Goal: Task Accomplishment & Management: Manage account settings

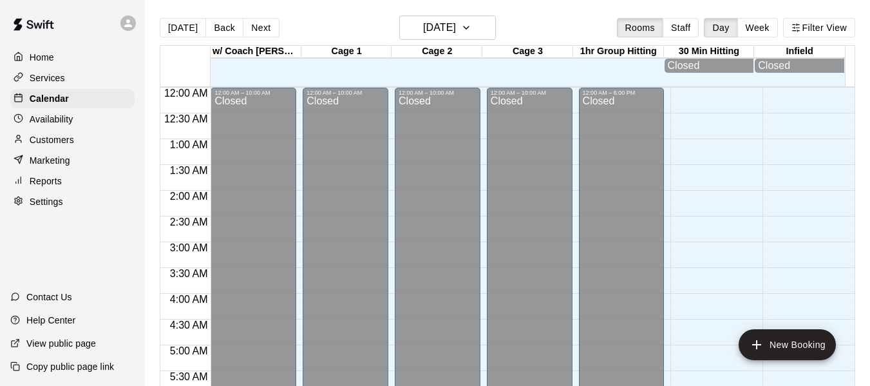
scroll to position [649, 0]
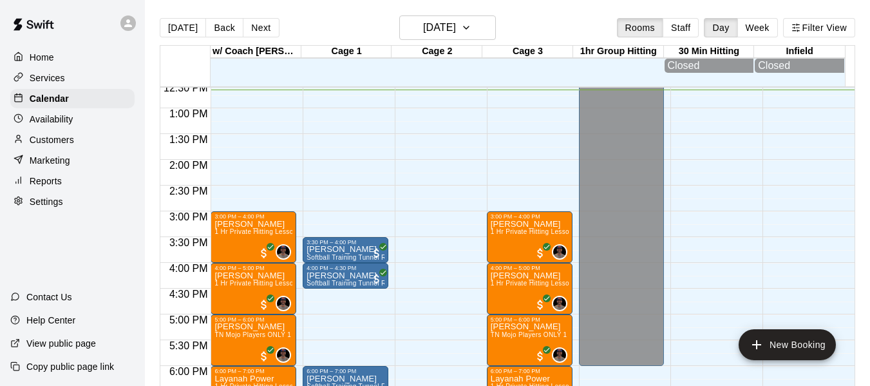
click at [60, 141] on p "Customers" at bounding box center [52, 139] width 44 height 13
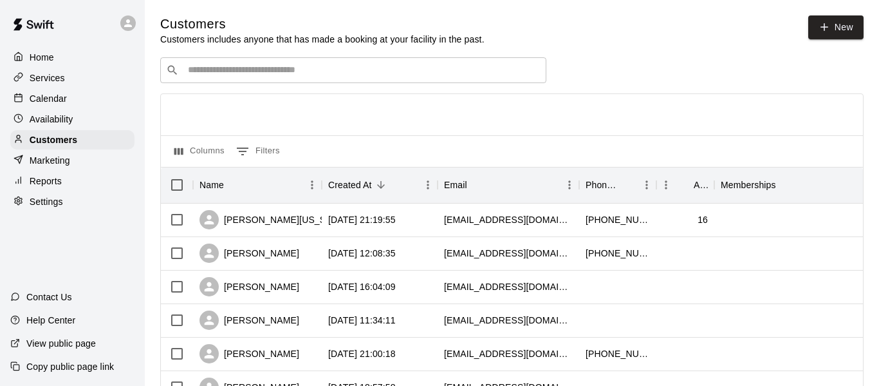
click at [271, 74] on input "Search customers by name or email" at bounding box center [362, 70] width 357 height 13
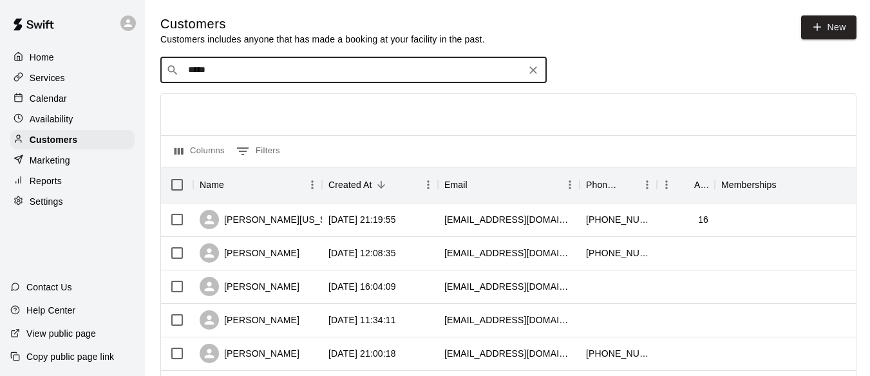
type input "******"
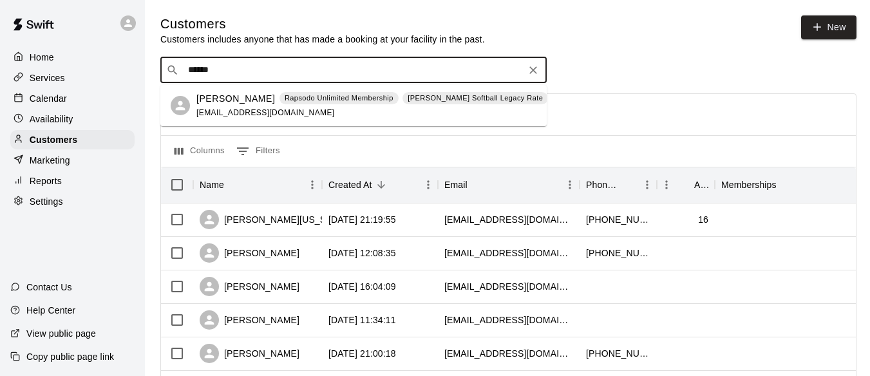
click at [258, 98] on p "Paxton Tompkins" at bounding box center [235, 99] width 79 height 14
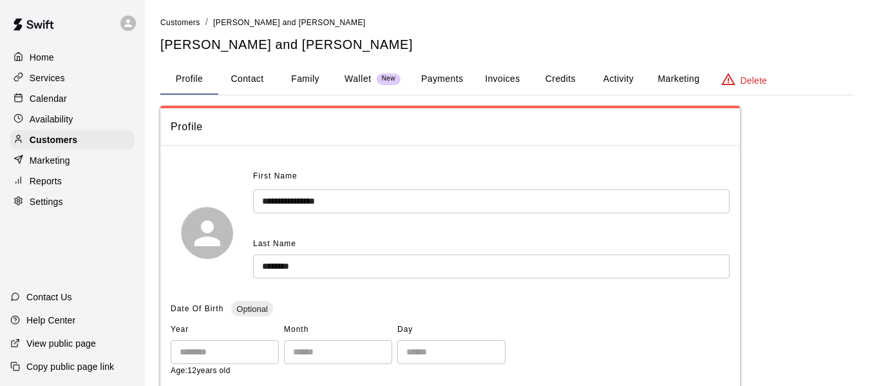
click at [359, 75] on p "Wallet" at bounding box center [357, 79] width 27 height 14
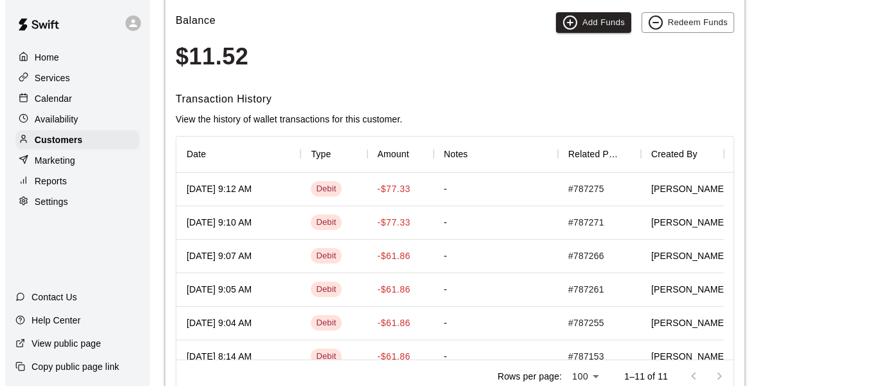
scroll to position [100, 0]
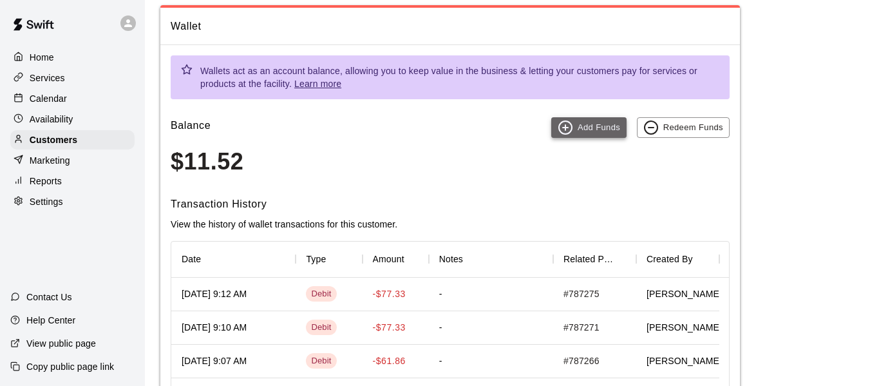
click at [599, 129] on button "Add Funds" at bounding box center [588, 127] width 75 height 21
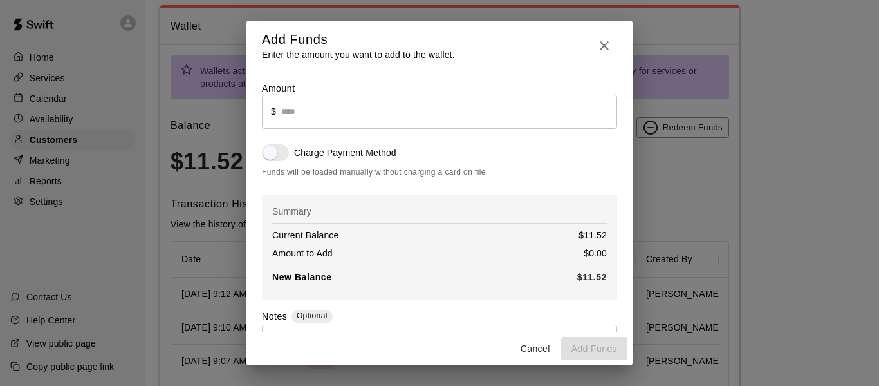
click at [469, 113] on input "text" at bounding box center [449, 112] width 336 height 34
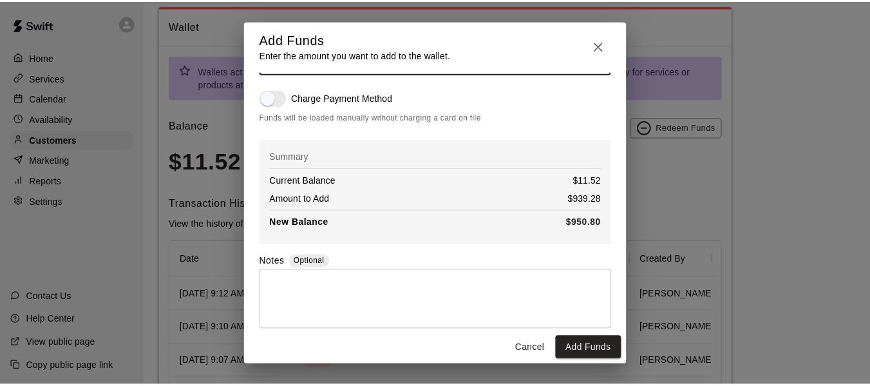
scroll to position [68, 0]
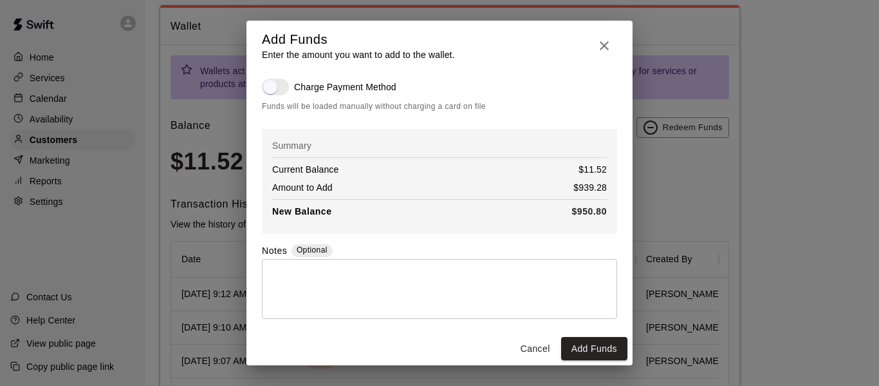
type input "******"
click at [604, 41] on icon "button" at bounding box center [604, 45] width 15 height 15
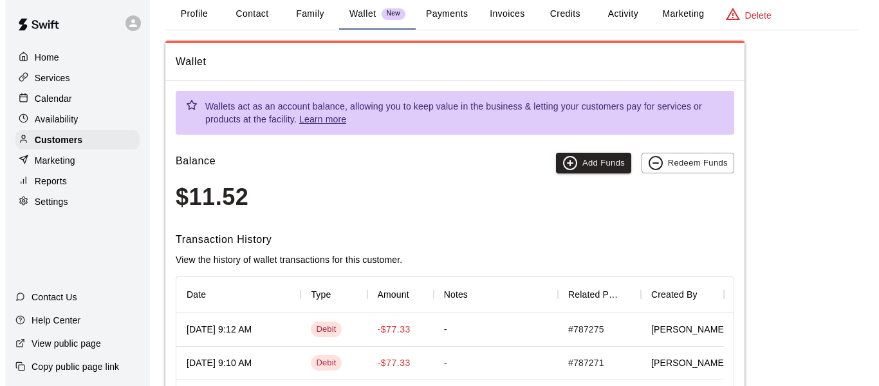
scroll to position [0, 0]
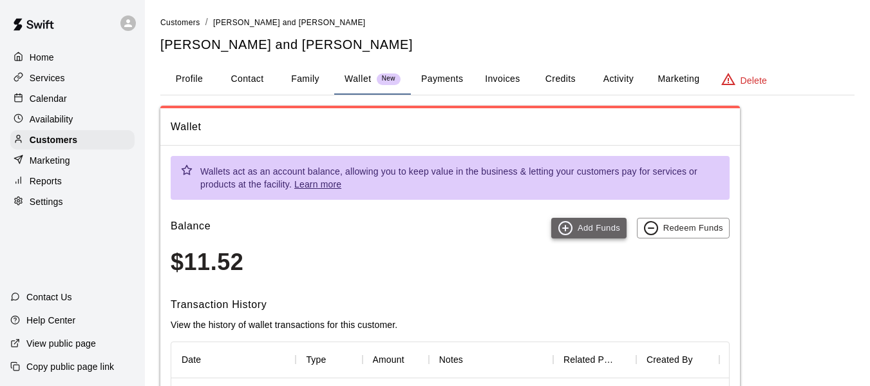
click at [598, 229] on button "Add Funds" at bounding box center [588, 228] width 75 height 21
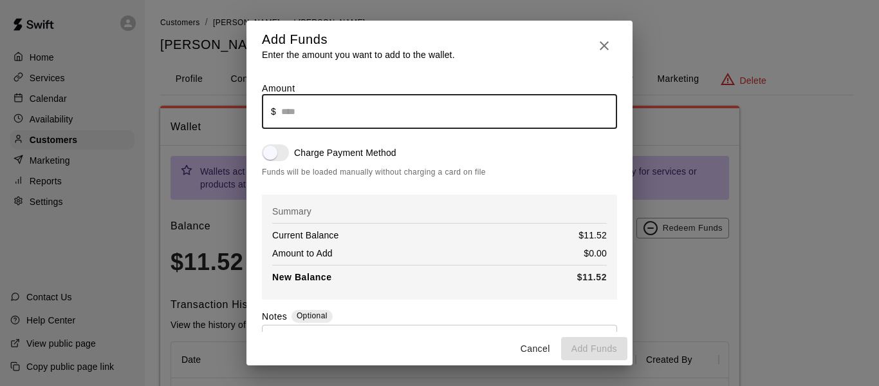
click at [399, 109] on input "text" at bounding box center [449, 112] width 336 height 34
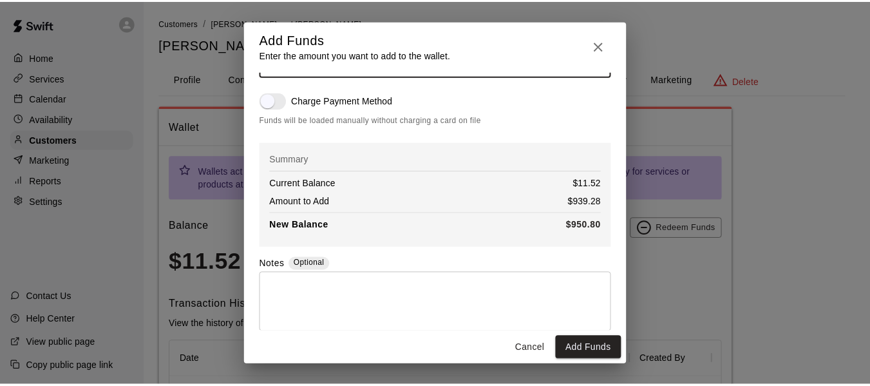
scroll to position [68, 0]
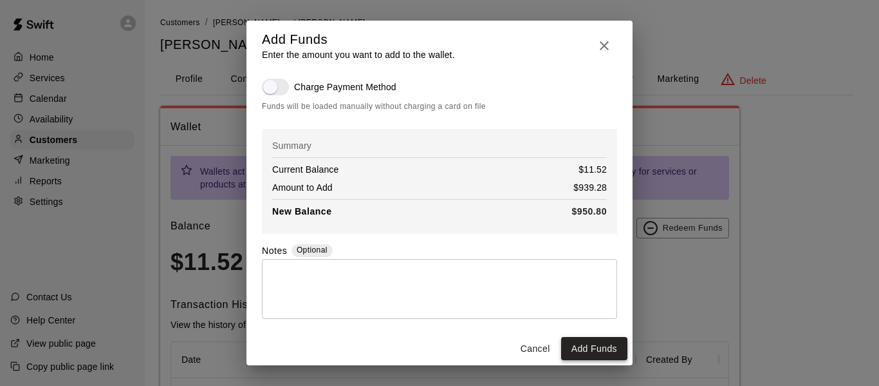
type input "******"
click at [595, 349] on button "Add Funds" at bounding box center [594, 349] width 66 height 24
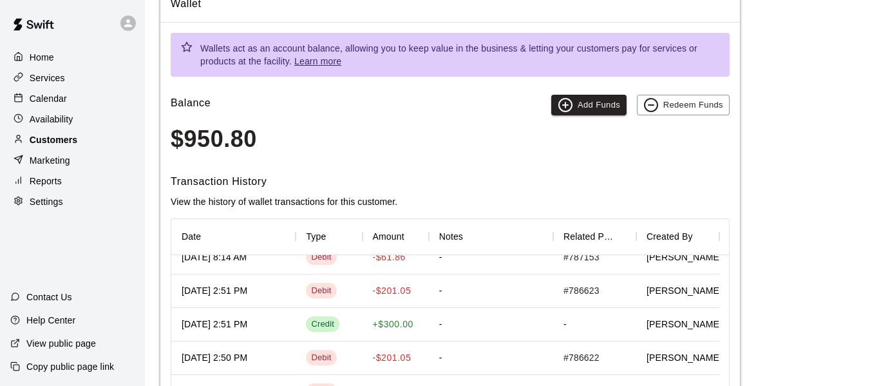
scroll to position [86, 0]
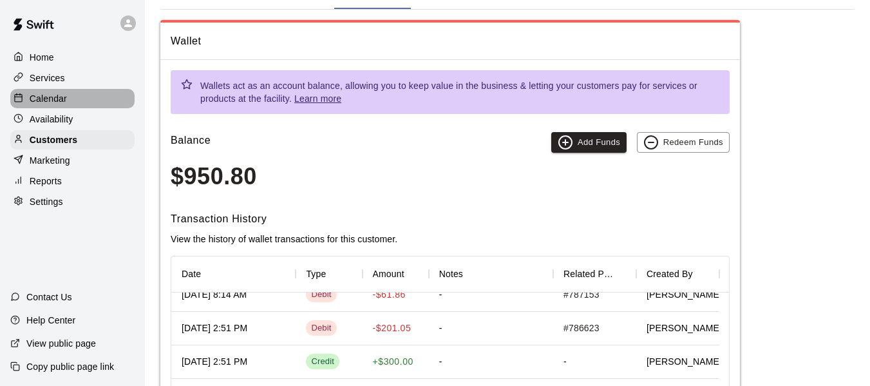
click at [61, 94] on p "Calendar" at bounding box center [48, 98] width 37 height 13
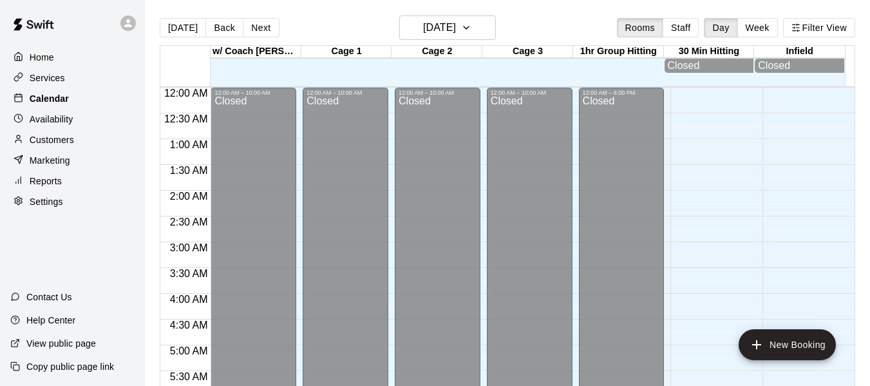
scroll to position [653, 0]
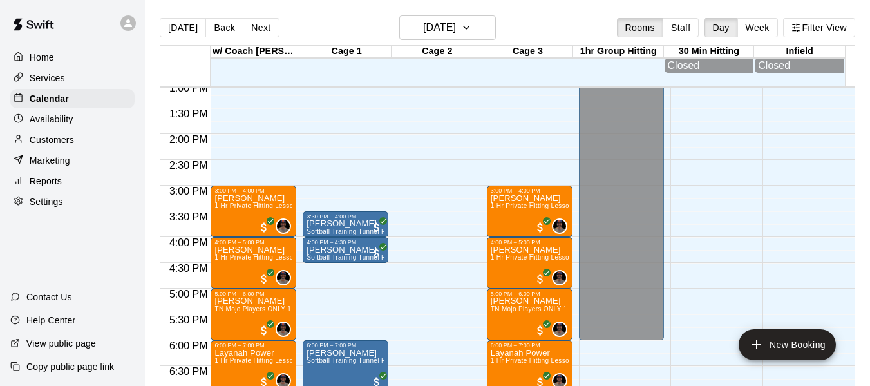
click at [66, 80] on div "Services" at bounding box center [72, 77] width 124 height 19
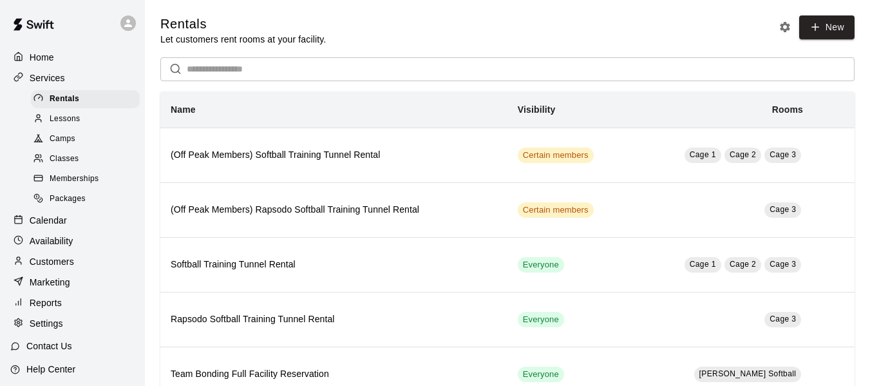
click at [68, 180] on span "Memberships" at bounding box center [74, 178] width 49 height 13
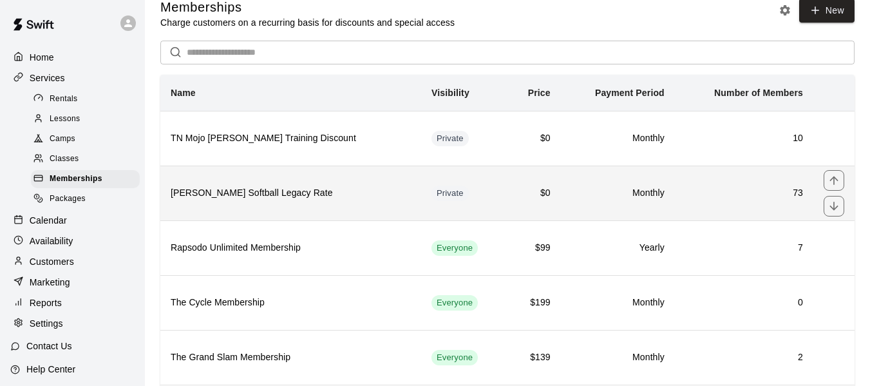
scroll to position [21, 0]
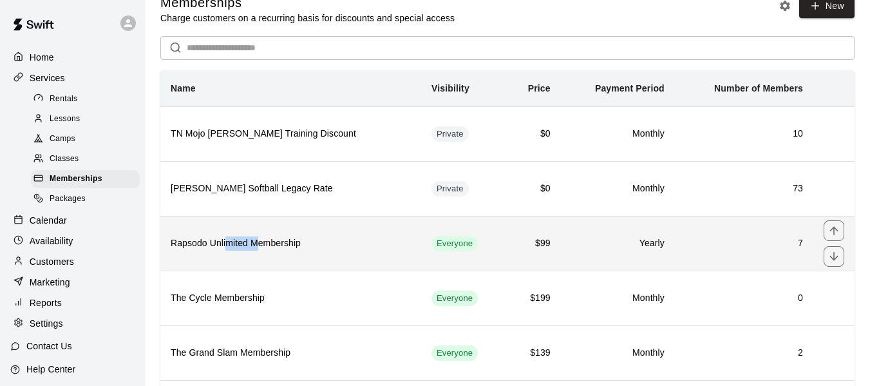
drag, startPoint x: 225, startPoint y: 251, endPoint x: 258, endPoint y: 238, distance: 36.1
click at [258, 238] on h6 "Rapsodo Unlimited Membership" at bounding box center [291, 243] width 240 height 14
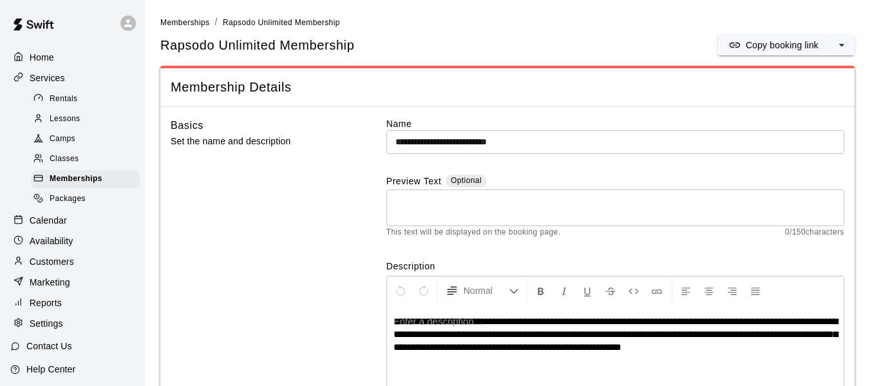
click at [68, 184] on span "Memberships" at bounding box center [76, 178] width 53 height 13
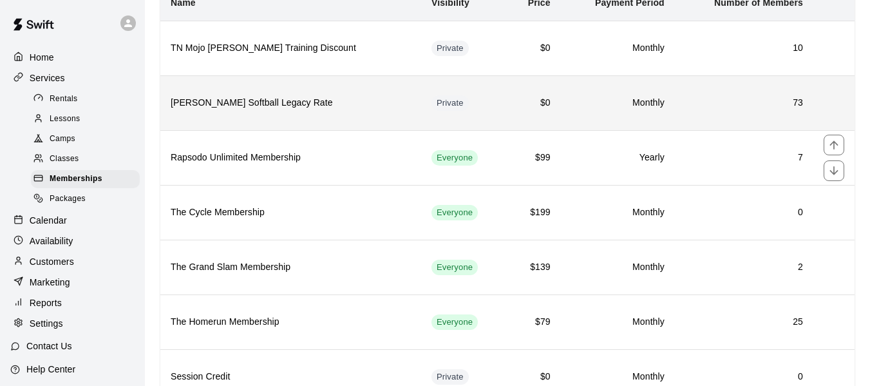
scroll to position [116, 0]
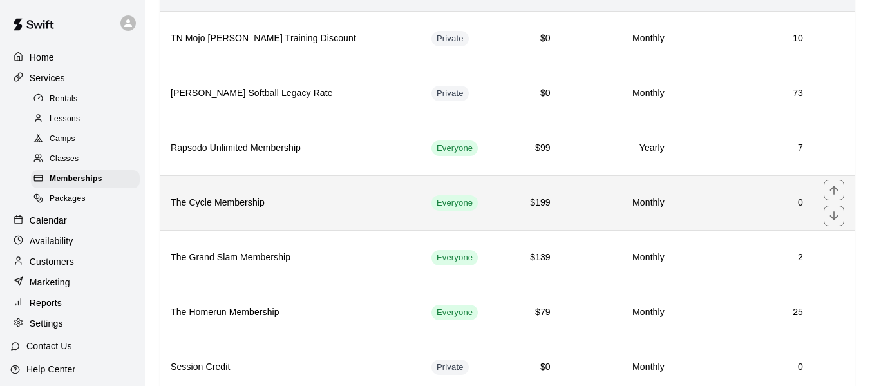
click at [238, 210] on h6 "The Cycle Membership" at bounding box center [291, 203] width 240 height 14
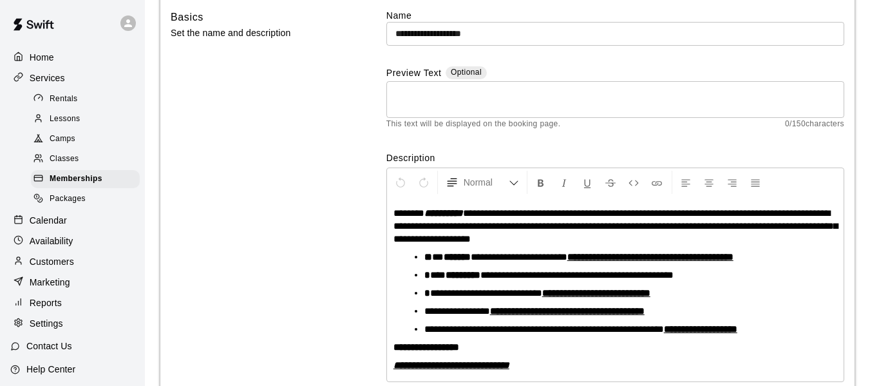
scroll to position [116, 0]
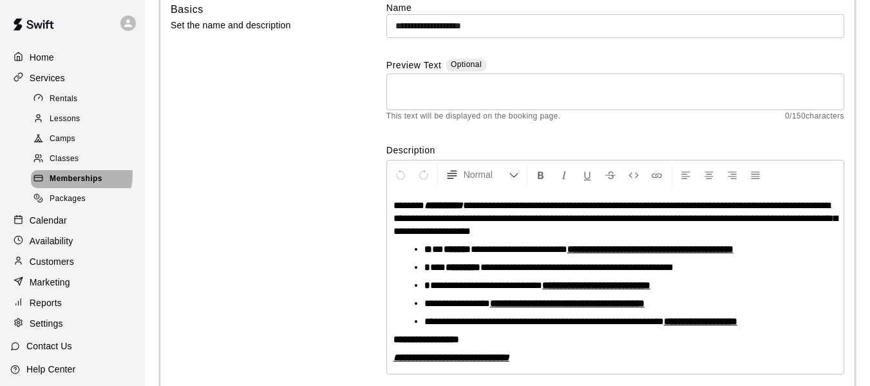
click at [79, 180] on span "Memberships" at bounding box center [76, 178] width 53 height 13
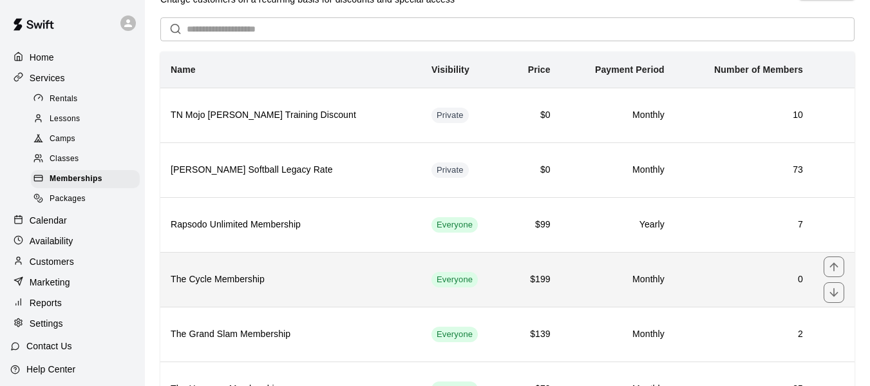
scroll to position [43, 0]
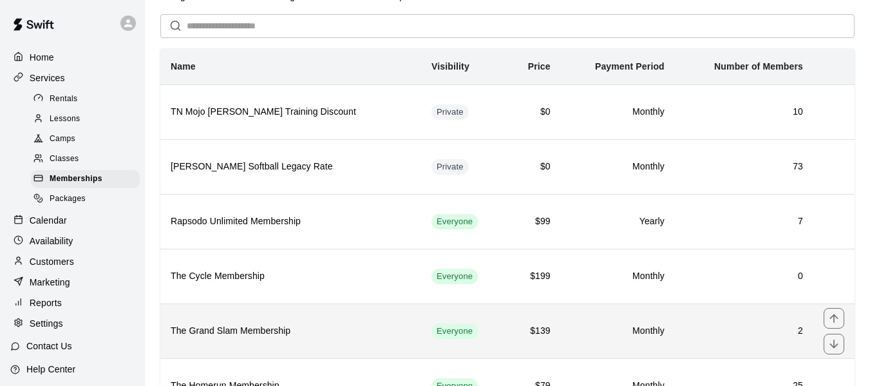
click at [261, 331] on h6 "The Grand Slam Membership" at bounding box center [291, 331] width 240 height 14
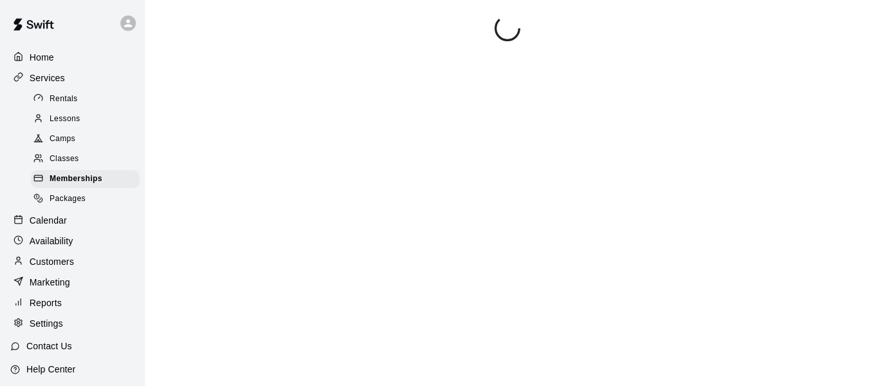
scroll to position [76, 0]
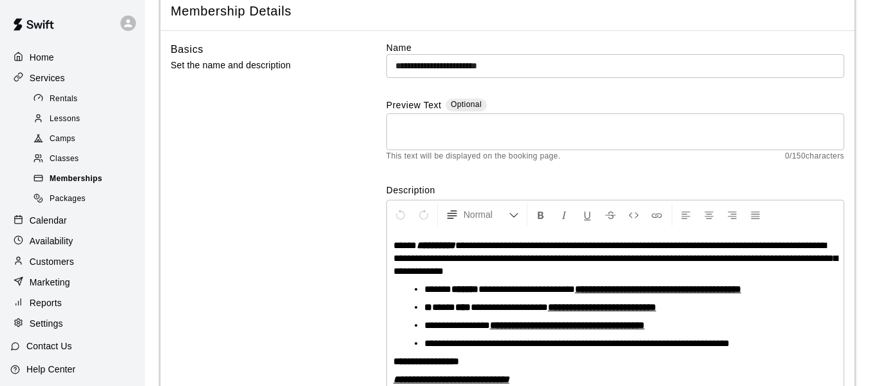
click at [85, 181] on span "Memberships" at bounding box center [76, 178] width 53 height 13
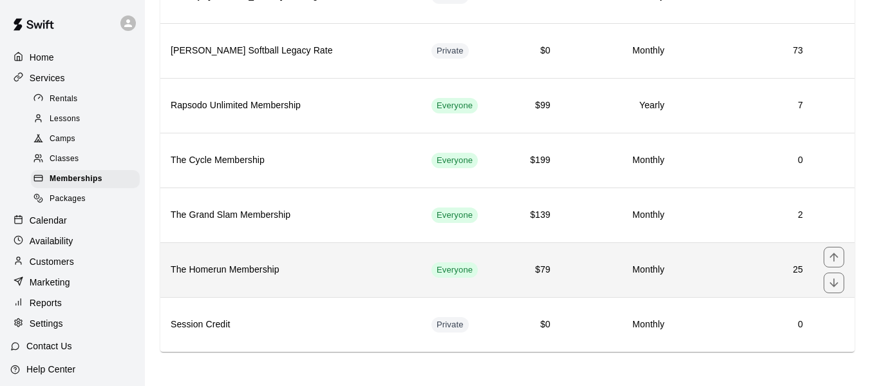
scroll to position [163, 0]
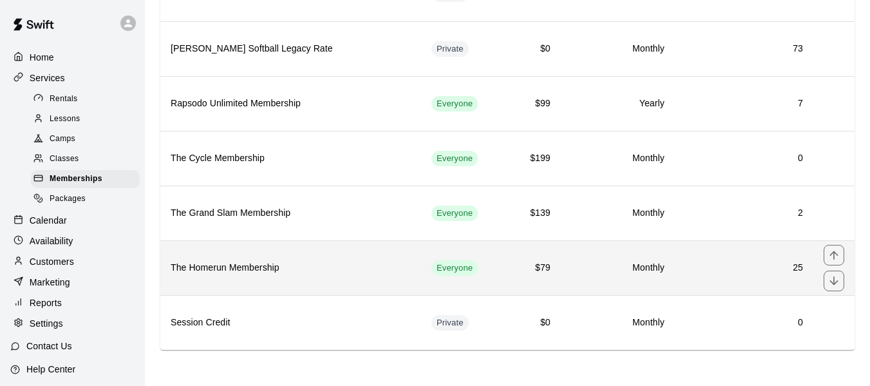
click at [261, 263] on h6 "The Homerun Membership" at bounding box center [291, 268] width 240 height 14
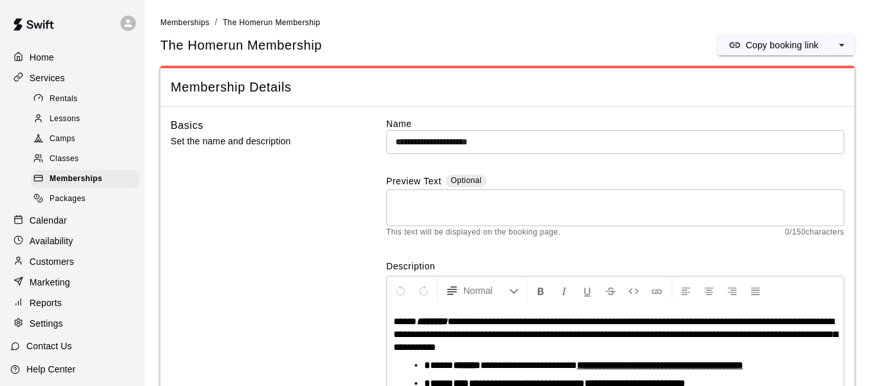
scroll to position [89, 0]
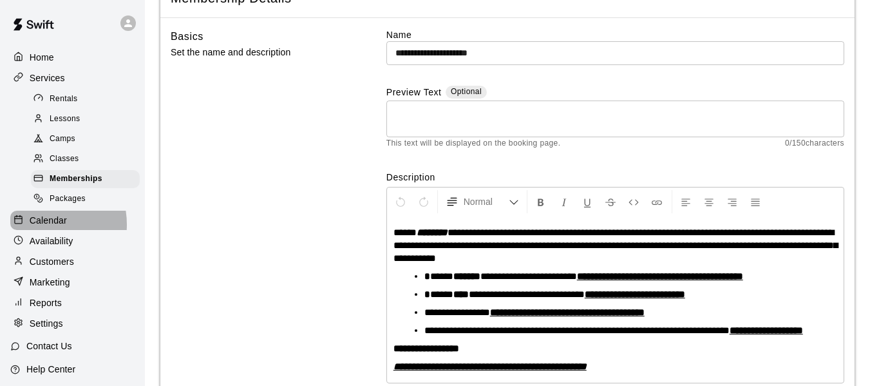
click at [35, 227] on p "Calendar" at bounding box center [48, 220] width 37 height 13
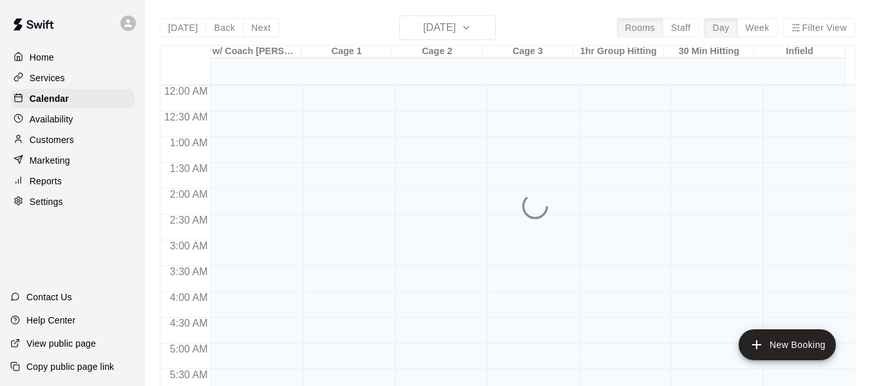
scroll to position [687, 0]
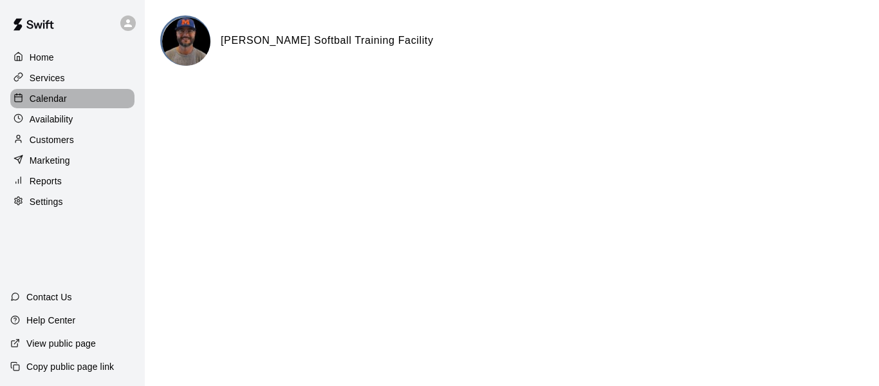
click at [58, 102] on p "Calendar" at bounding box center [48, 98] width 37 height 13
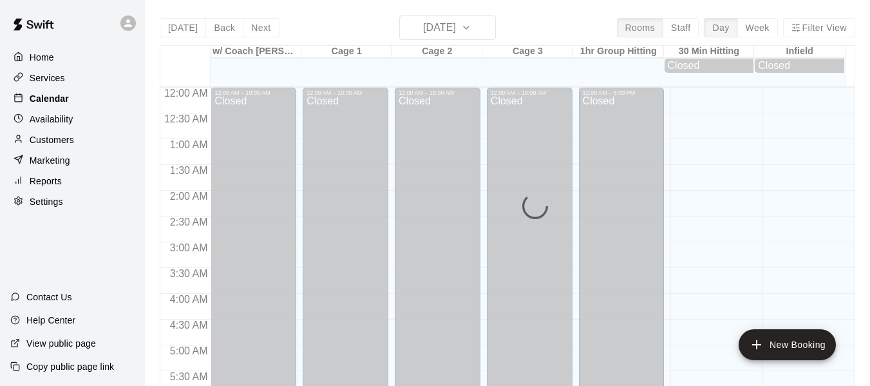
scroll to position [714, 0]
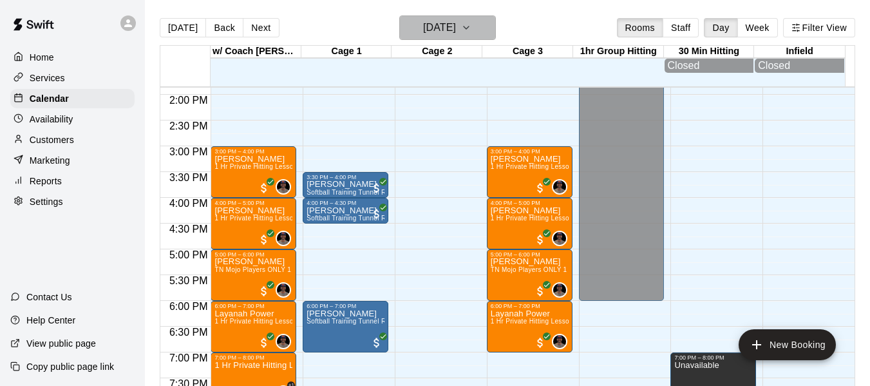
click at [469, 29] on icon "button" at bounding box center [465, 27] width 5 height 3
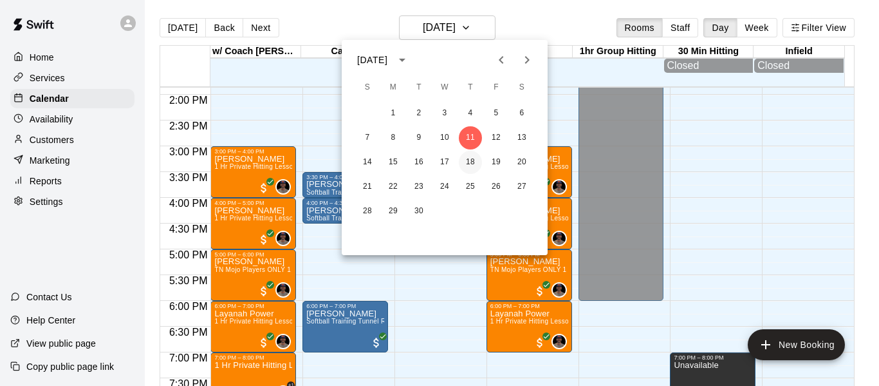
click at [469, 160] on button "18" at bounding box center [470, 162] width 23 height 23
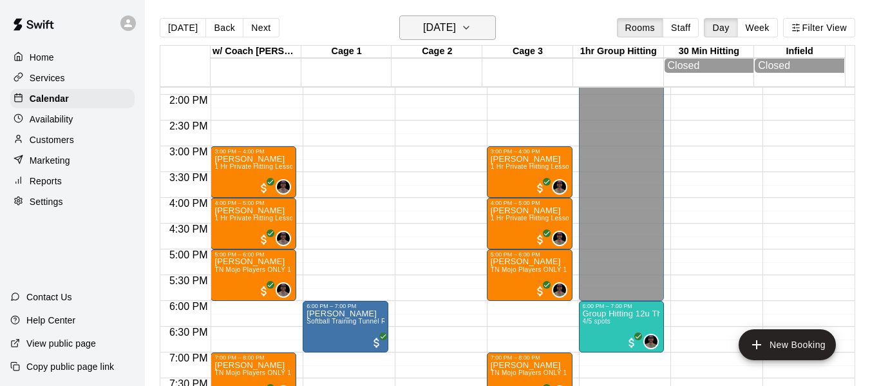
click at [471, 29] on icon "button" at bounding box center [466, 27] width 10 height 15
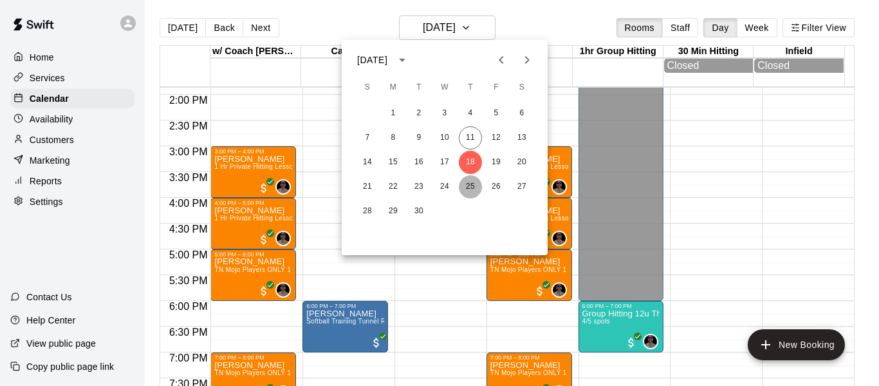
click at [473, 180] on button "25" at bounding box center [470, 186] width 23 height 23
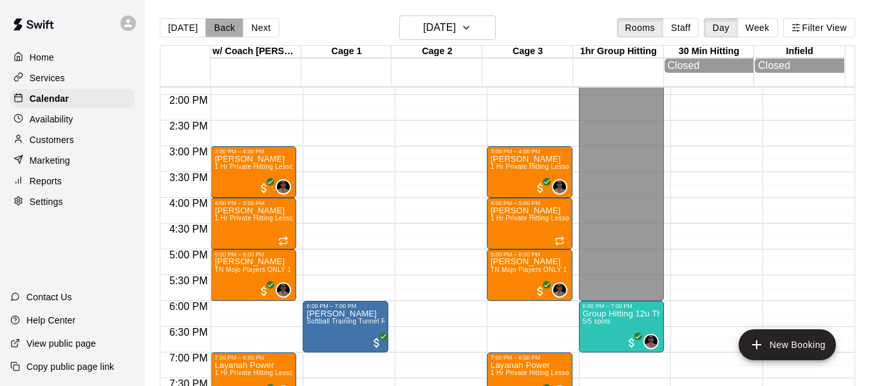
click at [216, 29] on button "Back" at bounding box center [224, 27] width 38 height 19
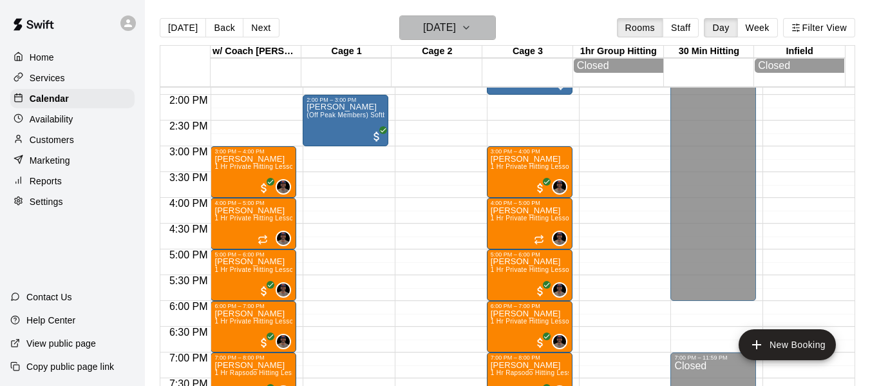
click at [471, 24] on icon "button" at bounding box center [466, 27] width 10 height 15
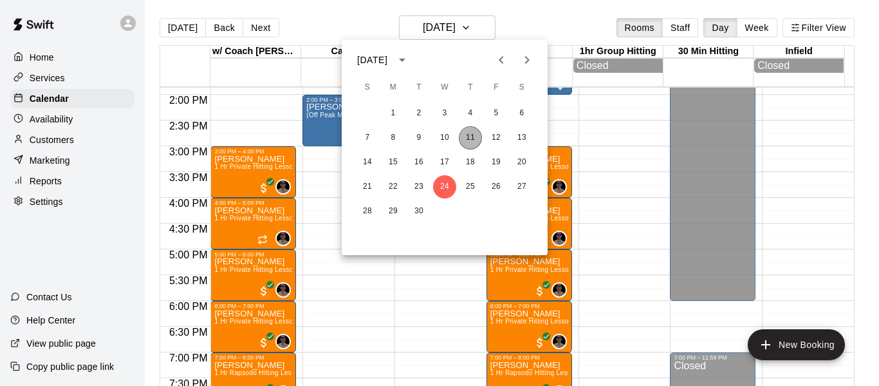
click at [475, 134] on button "11" at bounding box center [470, 137] width 23 height 23
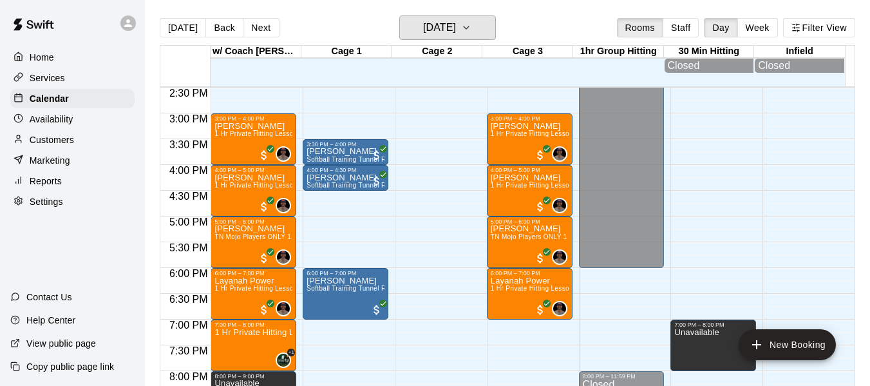
scroll to position [757, 0]
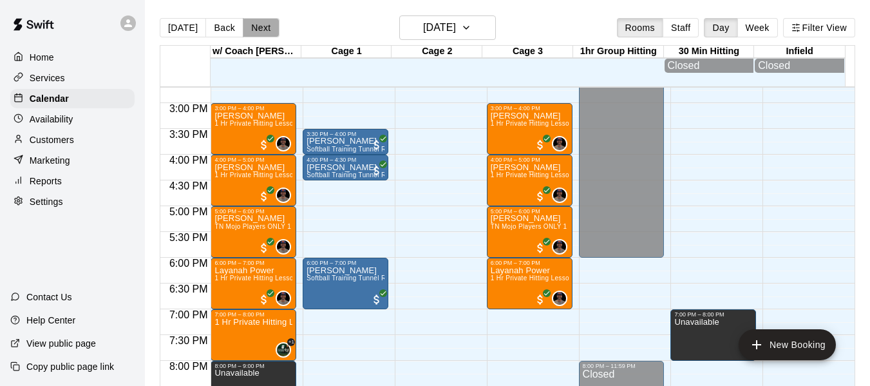
click at [258, 30] on button "Next" at bounding box center [261, 27] width 36 height 19
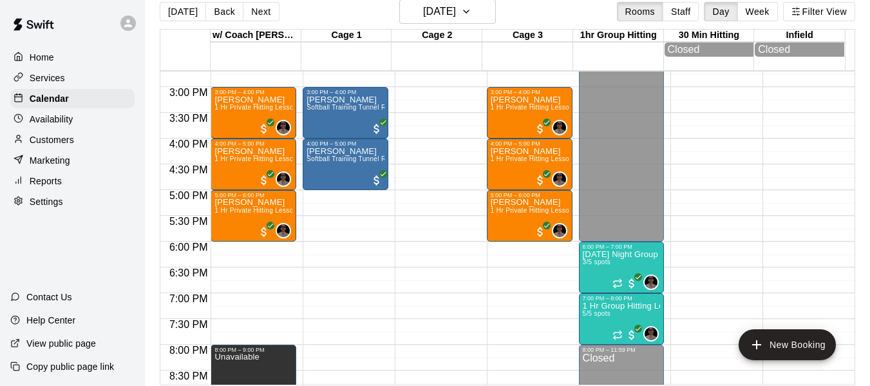
scroll to position [21, 0]
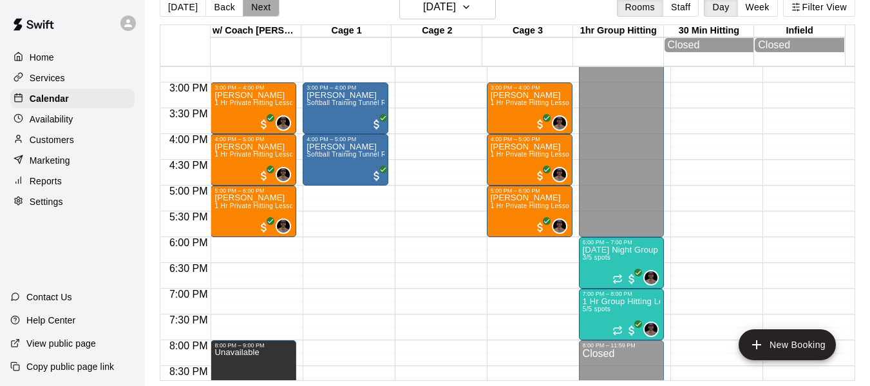
click at [264, 6] on button "Next" at bounding box center [261, 6] width 36 height 19
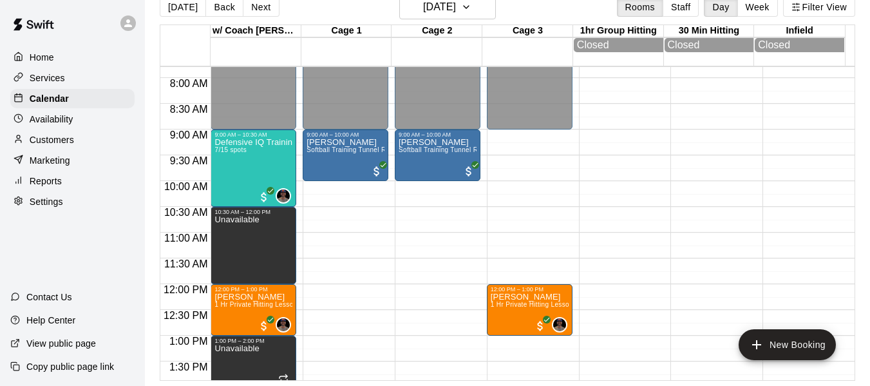
scroll to position [371, 0]
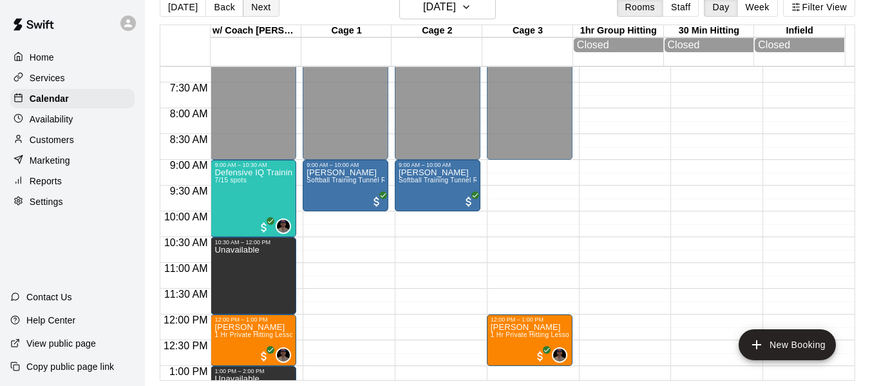
click at [258, 10] on button "Next" at bounding box center [261, 6] width 36 height 19
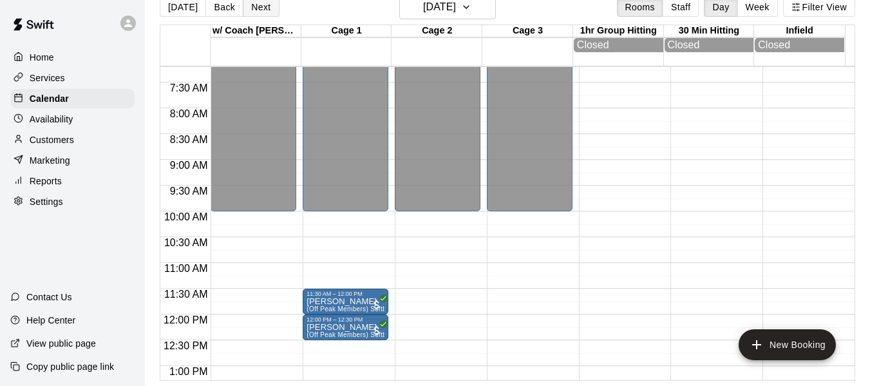
click at [258, 10] on button "Next" at bounding box center [261, 6] width 36 height 19
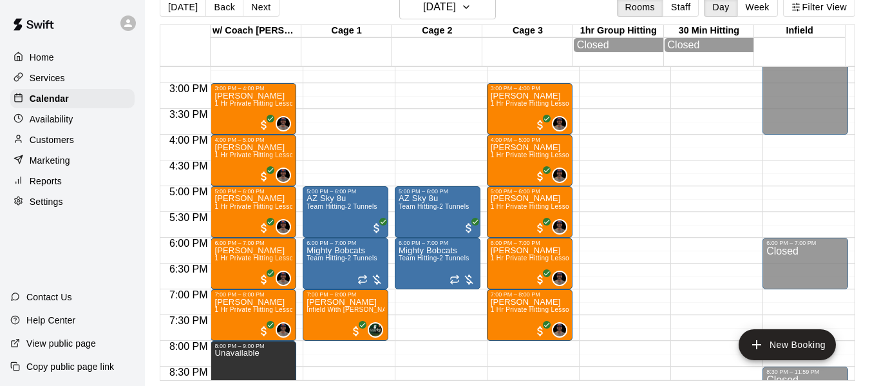
scroll to position [886, 0]
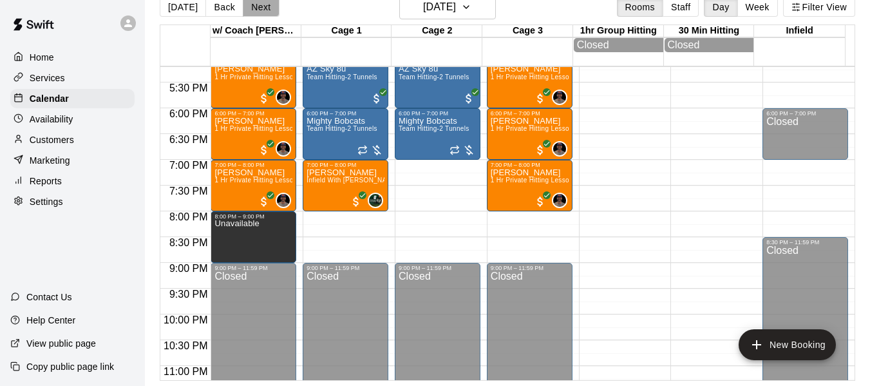
click at [255, 12] on button "Next" at bounding box center [261, 6] width 36 height 19
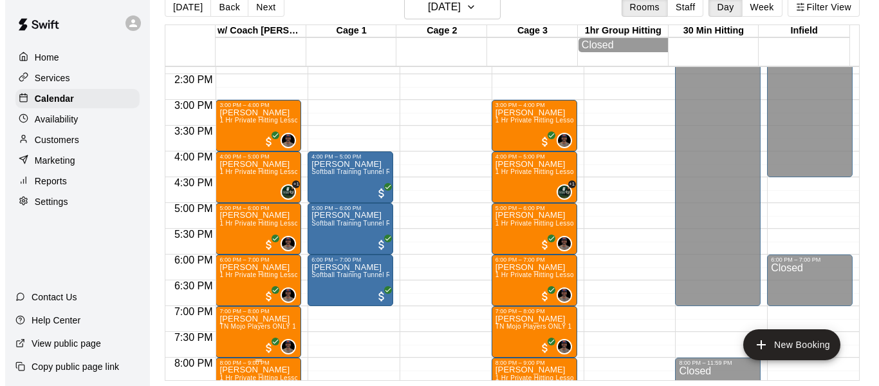
scroll to position [735, 0]
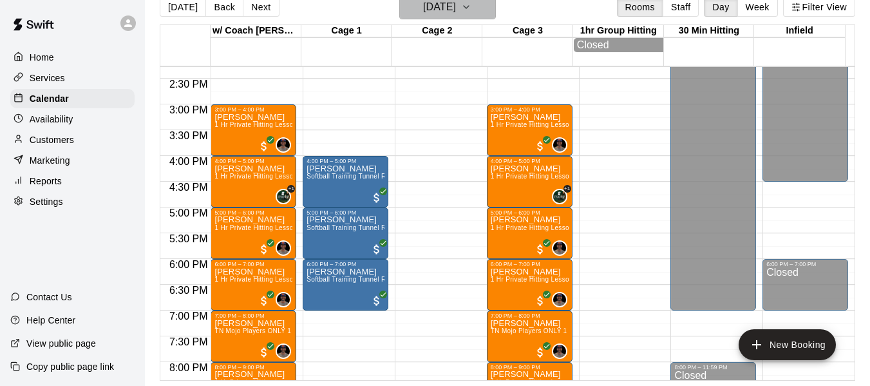
click at [479, 9] on button "Tuesday Sep 16" at bounding box center [447, 7] width 97 height 24
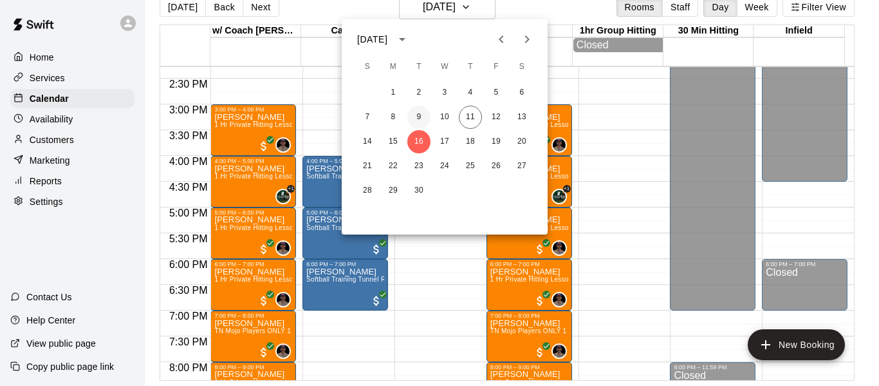
click at [419, 116] on button "9" at bounding box center [418, 117] width 23 height 23
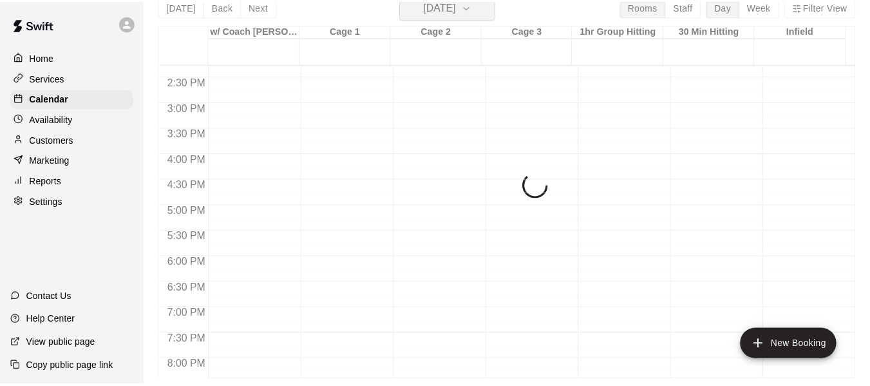
scroll to position [15, 0]
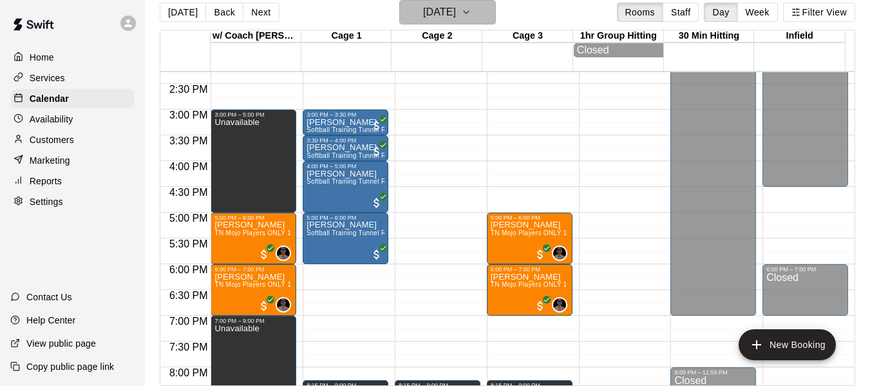
click at [469, 12] on icon "button" at bounding box center [465, 12] width 5 height 3
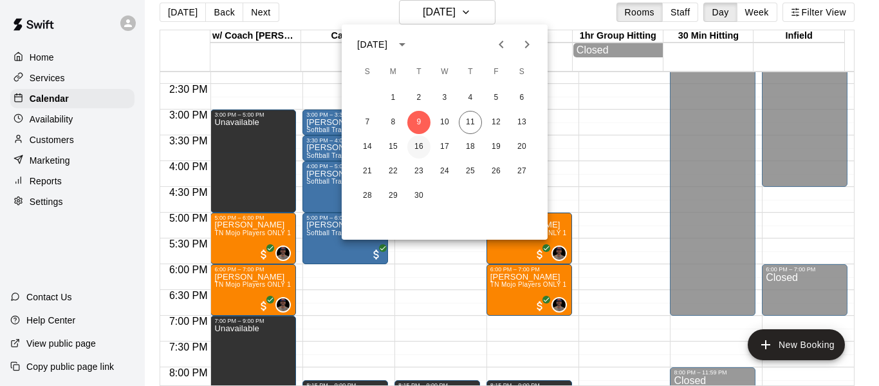
click at [426, 148] on button "16" at bounding box center [418, 146] width 23 height 23
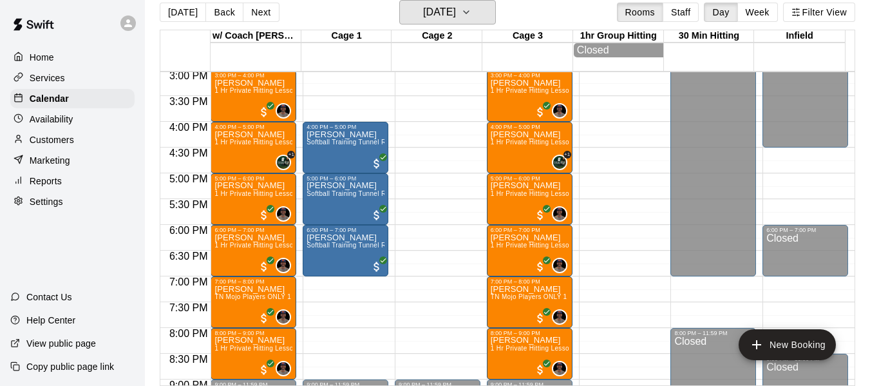
scroll to position [778, 0]
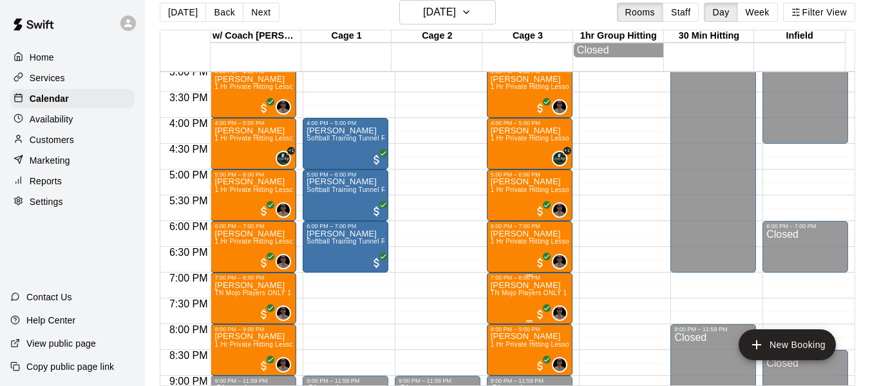
click at [565, 310] on div "7:00 PM – 8:00 PM Josie Barbee TN Mojo Players ONLY 1 Hr Private Hitting, Infie…" at bounding box center [530, 297] width 86 height 51
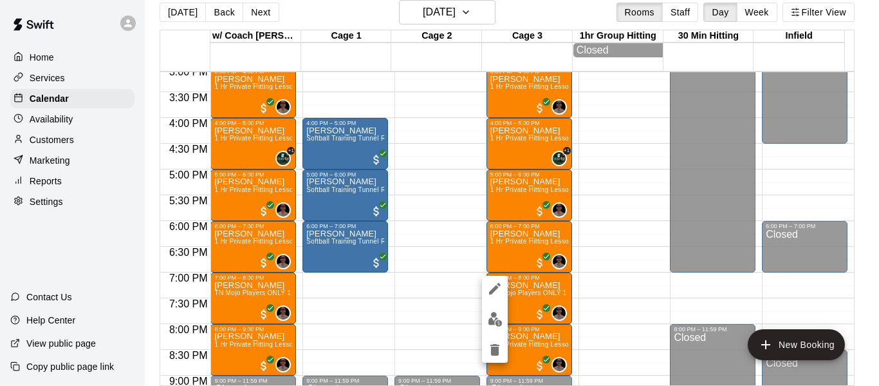
click at [186, 14] on div at bounding box center [439, 193] width 879 height 386
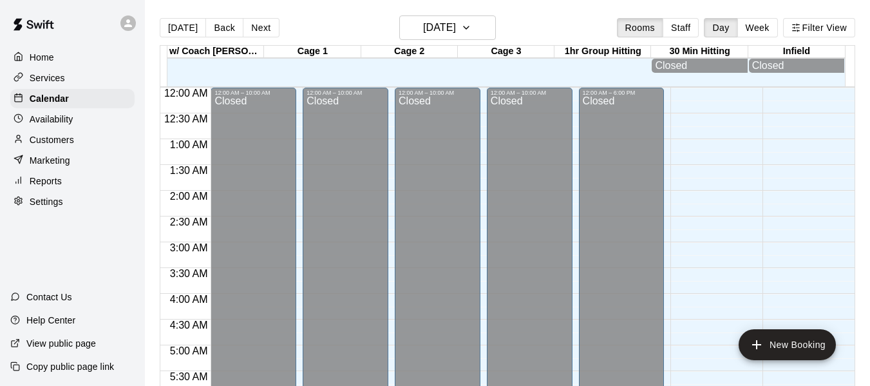
scroll to position [736, 0]
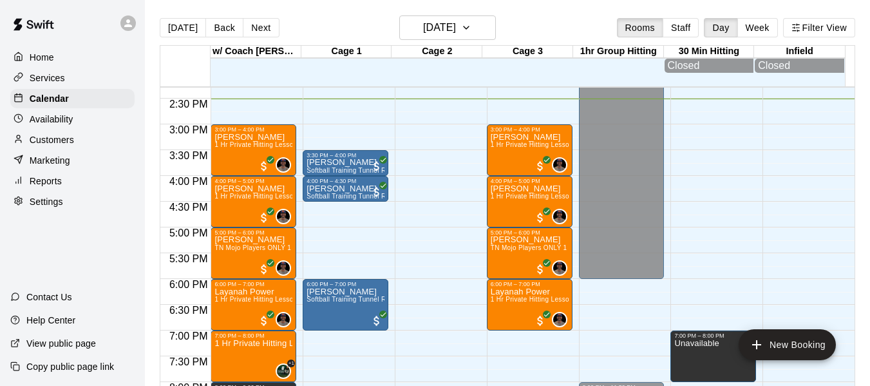
drag, startPoint x: 350, startPoint y: 209, endPoint x: 366, endPoint y: 244, distance: 38.0
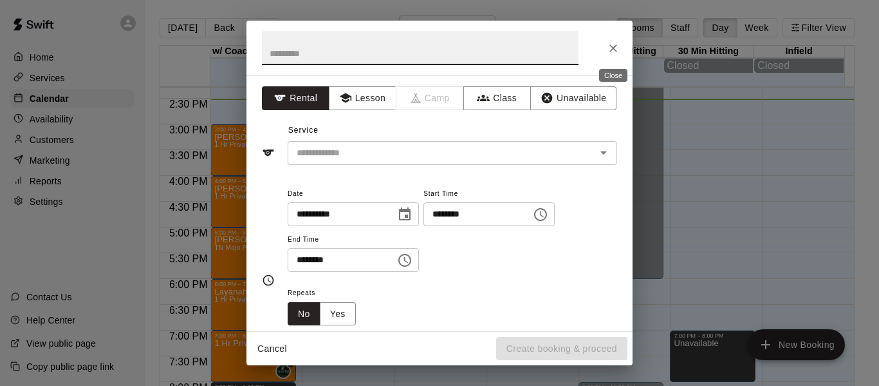
click at [611, 52] on icon "Close" at bounding box center [613, 48] width 13 height 13
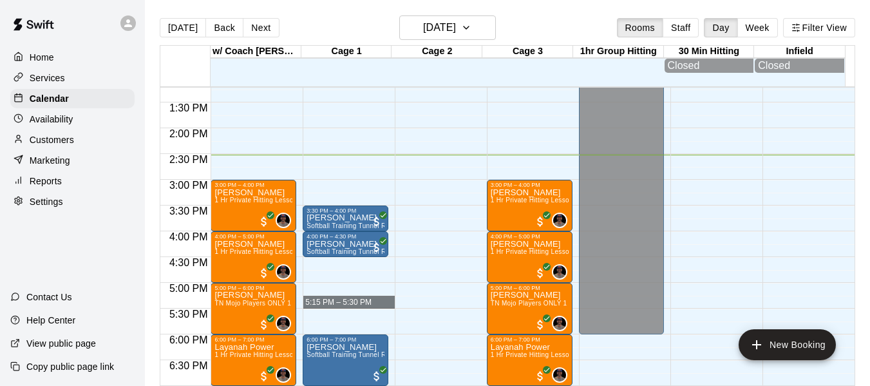
scroll to position [650, 0]
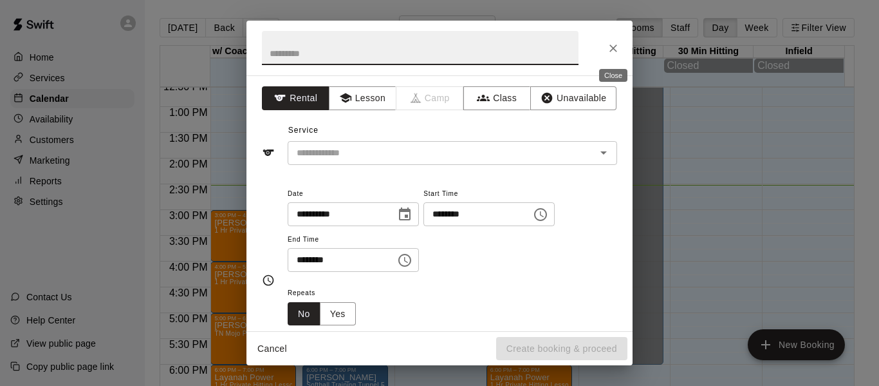
click at [612, 50] on icon "Close" at bounding box center [614, 48] width 8 height 8
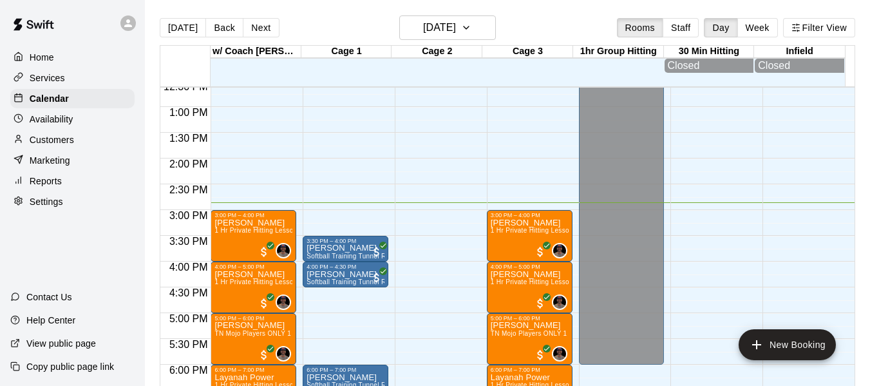
click at [73, 120] on p "Availability" at bounding box center [52, 119] width 44 height 13
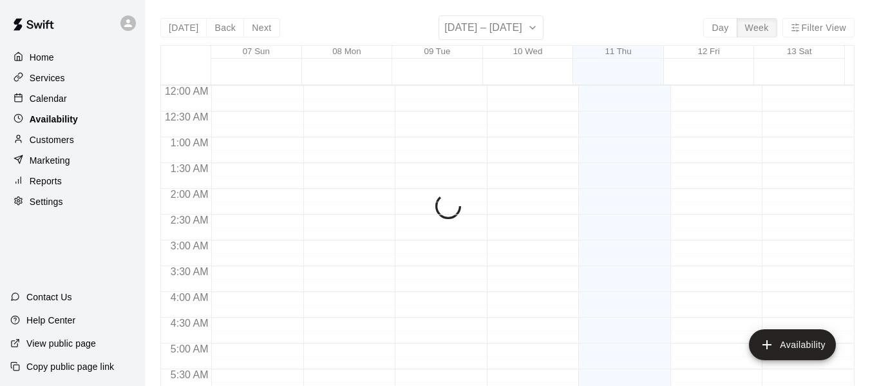
scroll to position [766, 0]
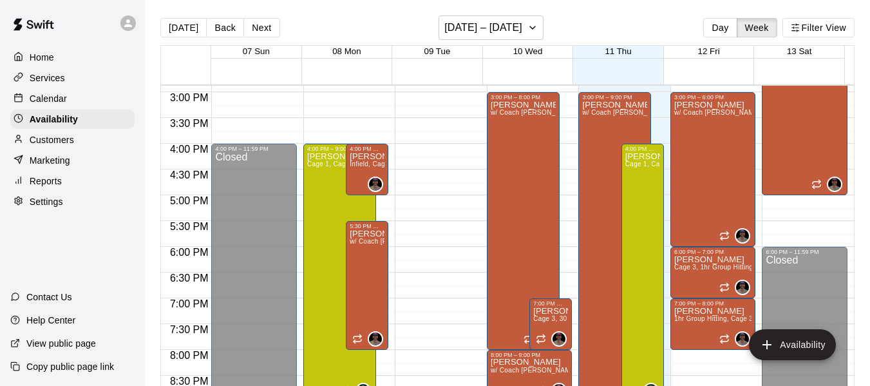
click at [53, 165] on p "Marketing" at bounding box center [50, 160] width 41 height 13
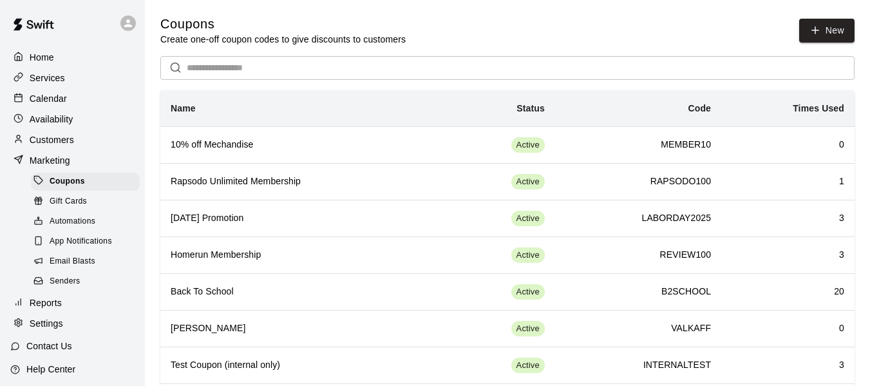
click at [44, 75] on p "Services" at bounding box center [47, 77] width 35 height 13
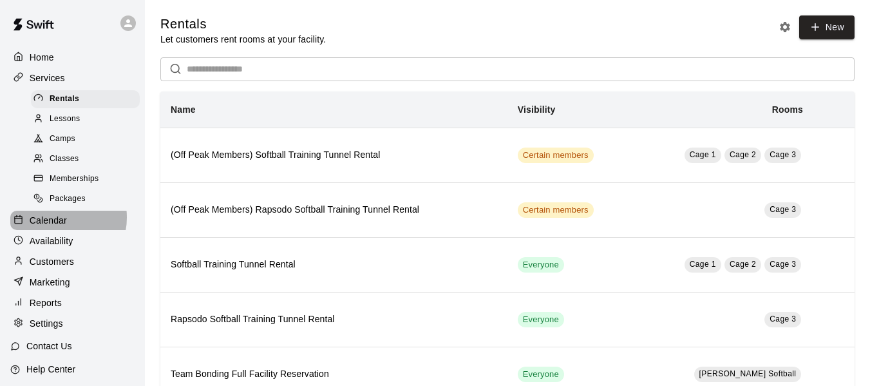
click at [60, 223] on p "Calendar" at bounding box center [48, 220] width 37 height 13
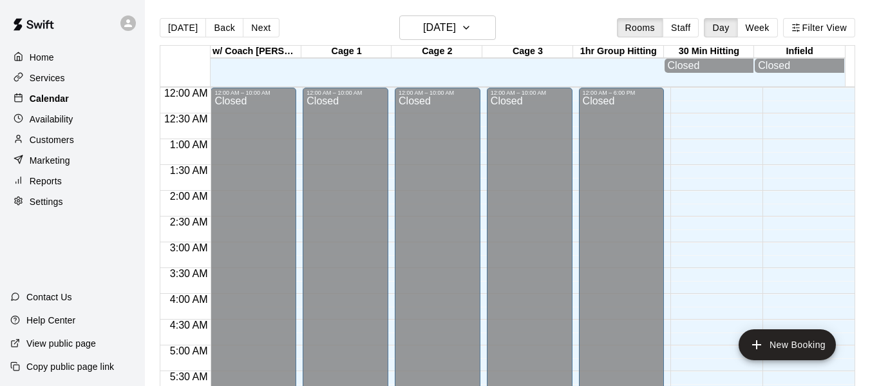
scroll to position [766, 0]
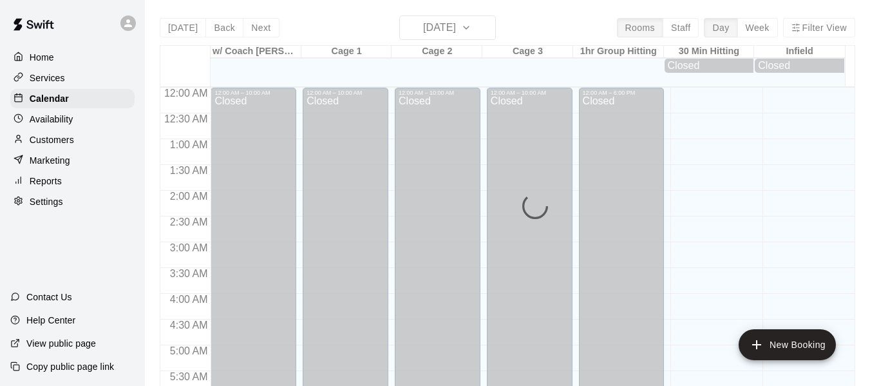
scroll to position [789, 0]
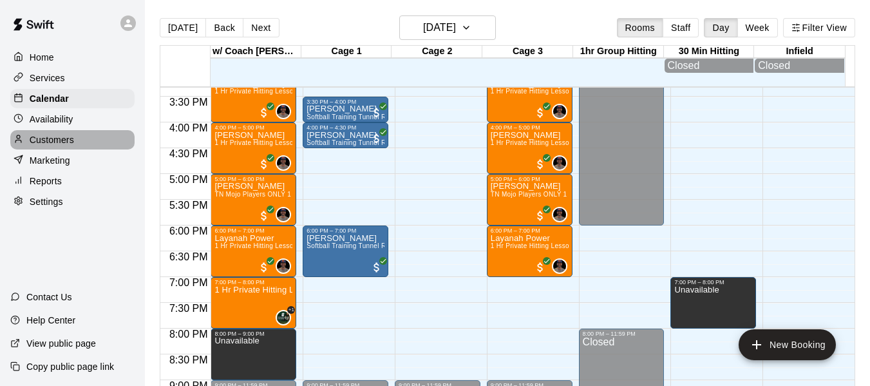
click at [59, 142] on p "Customers" at bounding box center [52, 139] width 44 height 13
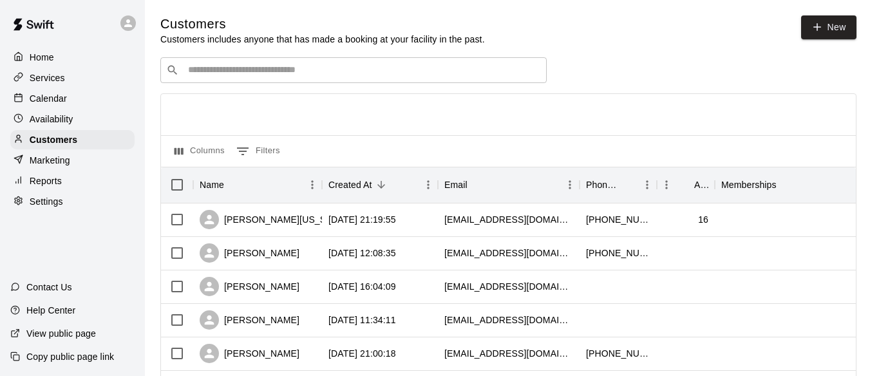
click at [270, 71] on input "Search customers by name or email" at bounding box center [362, 70] width 357 height 13
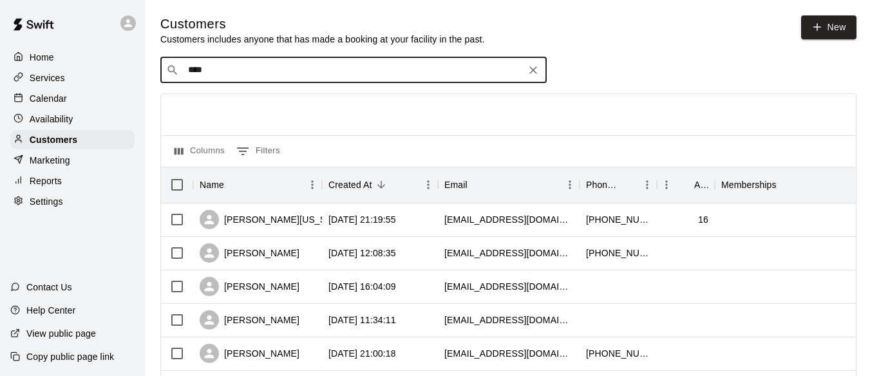
type input "*****"
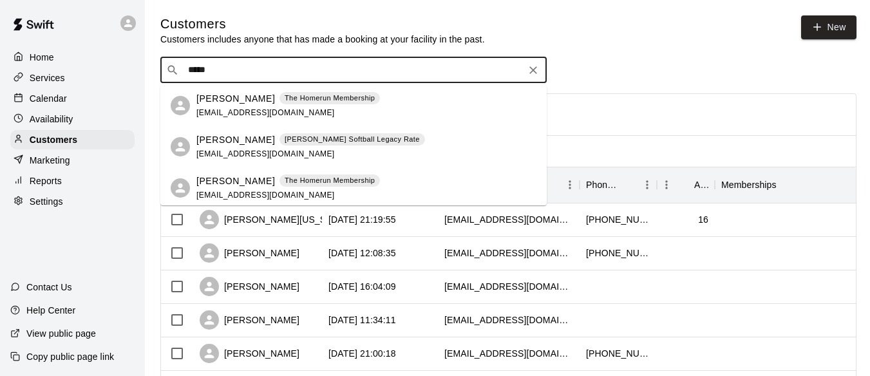
click at [239, 98] on p "[PERSON_NAME]" at bounding box center [235, 99] width 79 height 14
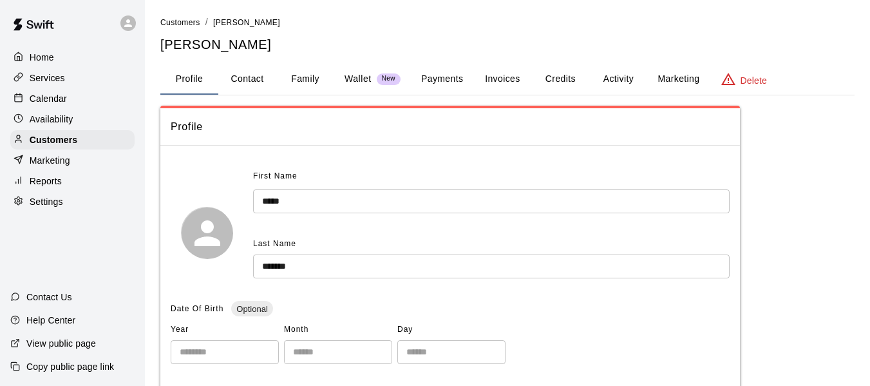
click at [569, 82] on button "Credits" at bounding box center [560, 79] width 58 height 31
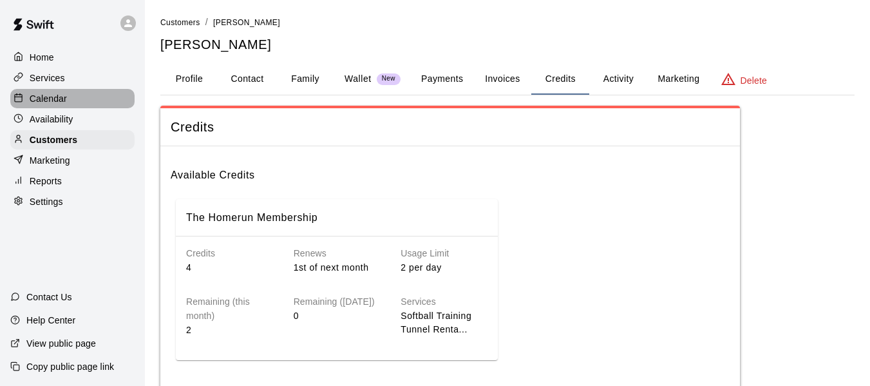
click at [59, 103] on p "Calendar" at bounding box center [48, 98] width 37 height 13
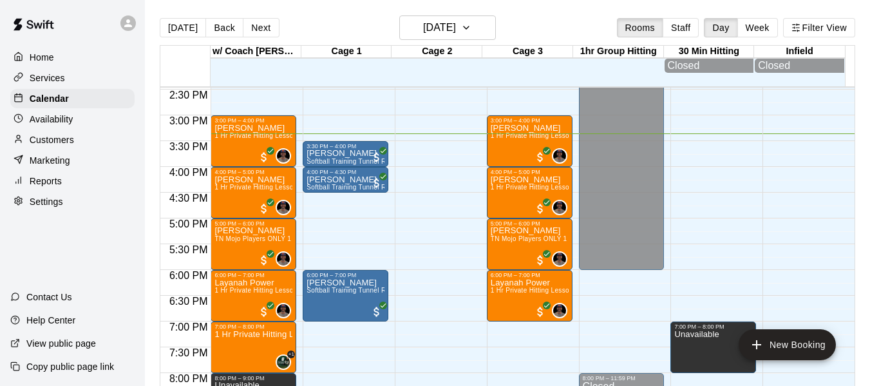
scroll to position [727, 0]
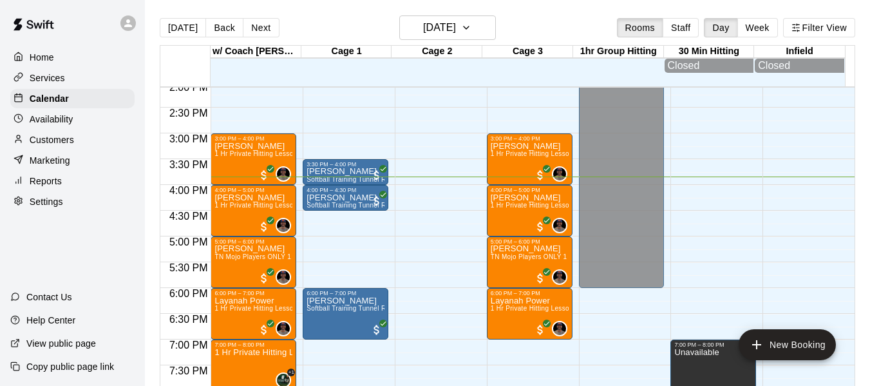
click at [344, 23] on div "[DATE] Back [DATE][DATE] Rooms Staff Day Week Filter View" at bounding box center [507, 30] width 695 height 30
